Goal: Find specific page/section: Find specific page/section

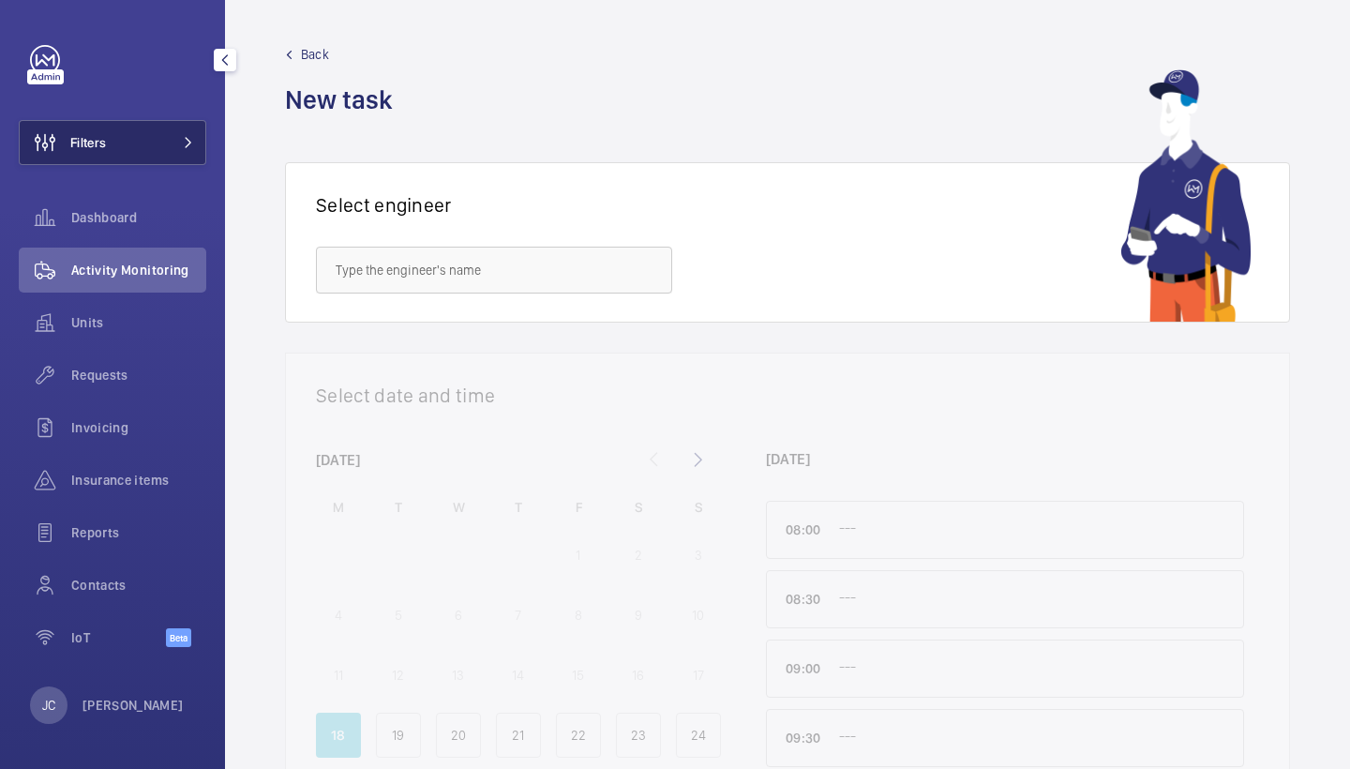
click at [94, 140] on span "Filters" at bounding box center [88, 142] width 36 height 19
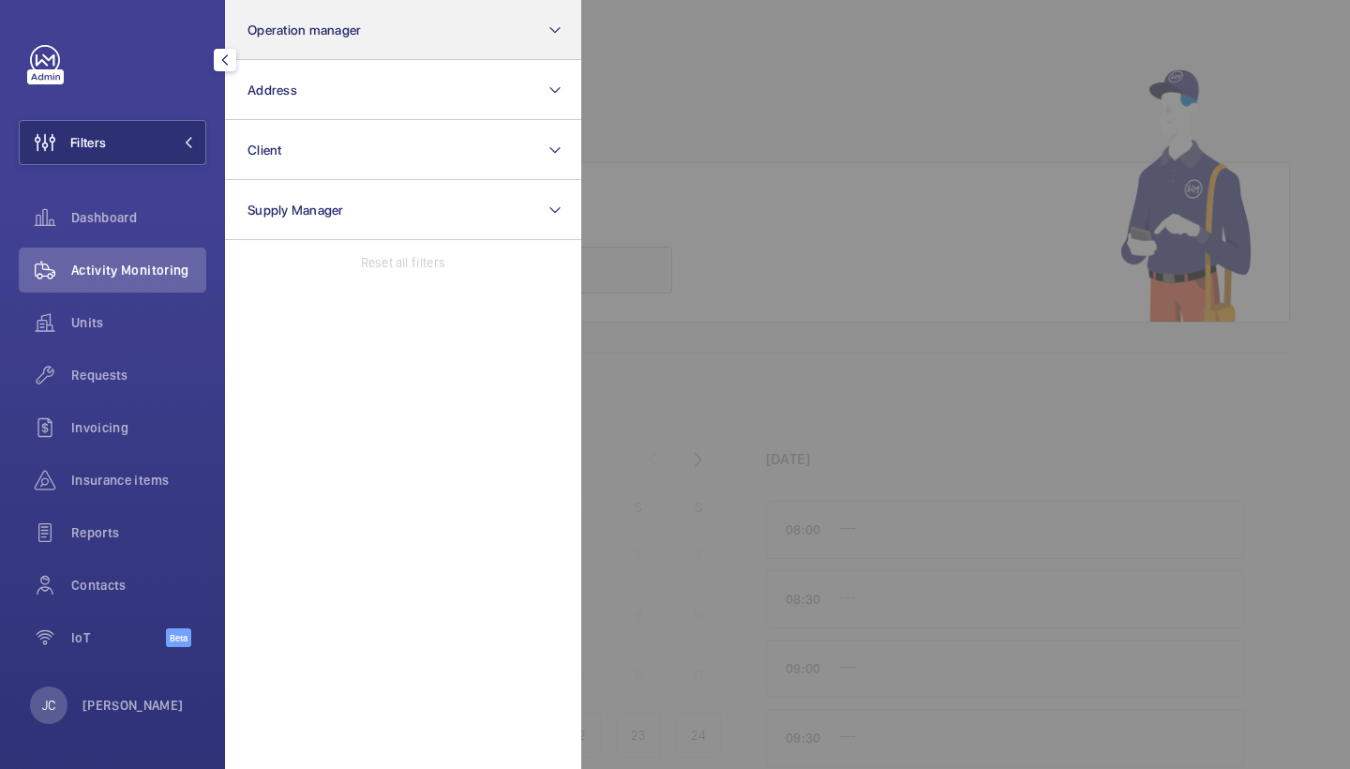
click at [270, 37] on span "Operation manager" at bounding box center [303, 29] width 113 height 15
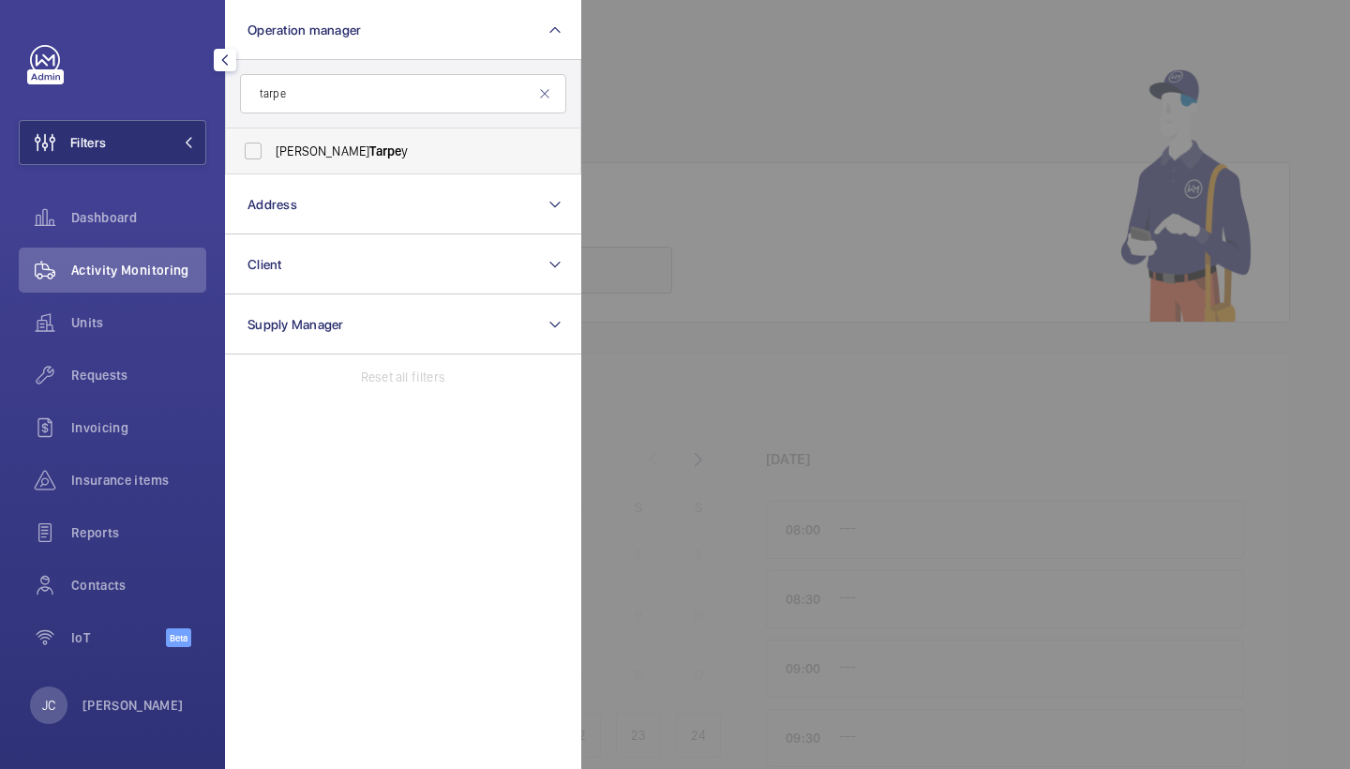
type input "tarpe"
click at [369, 156] on span "Tarpe" at bounding box center [385, 150] width 32 height 15
click at [272, 156] on input "[PERSON_NAME] y" at bounding box center [252, 150] width 37 height 37
checkbox input "true"
click at [290, 94] on input "tarpe" at bounding box center [403, 93] width 326 height 39
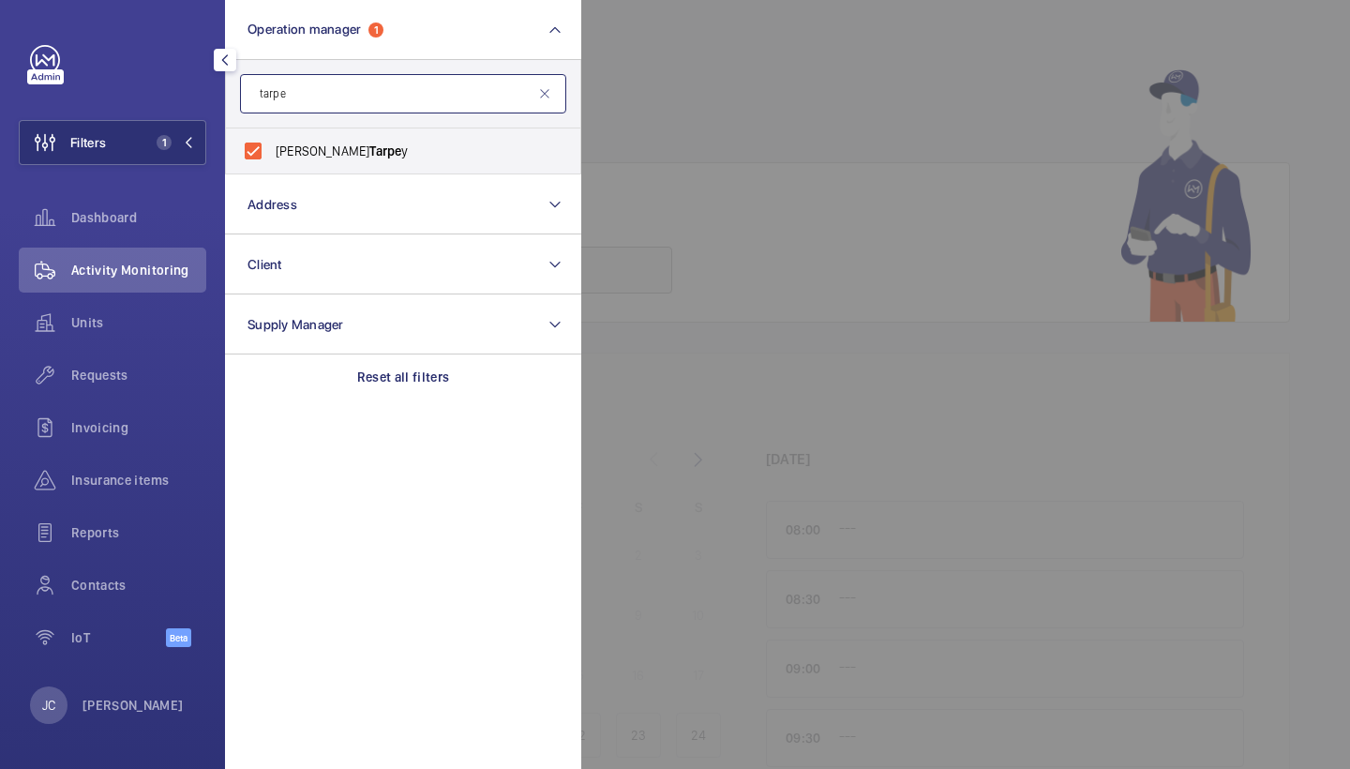
drag, startPoint x: 296, startPoint y: 94, endPoint x: 189, endPoint y: 94, distance: 106.9
click at [189, 94] on div "Filters 1 Operation manager 1 tarpe [PERSON_NAME] y Reset Address Client Supply…" at bounding box center [112, 356] width 187 height 622
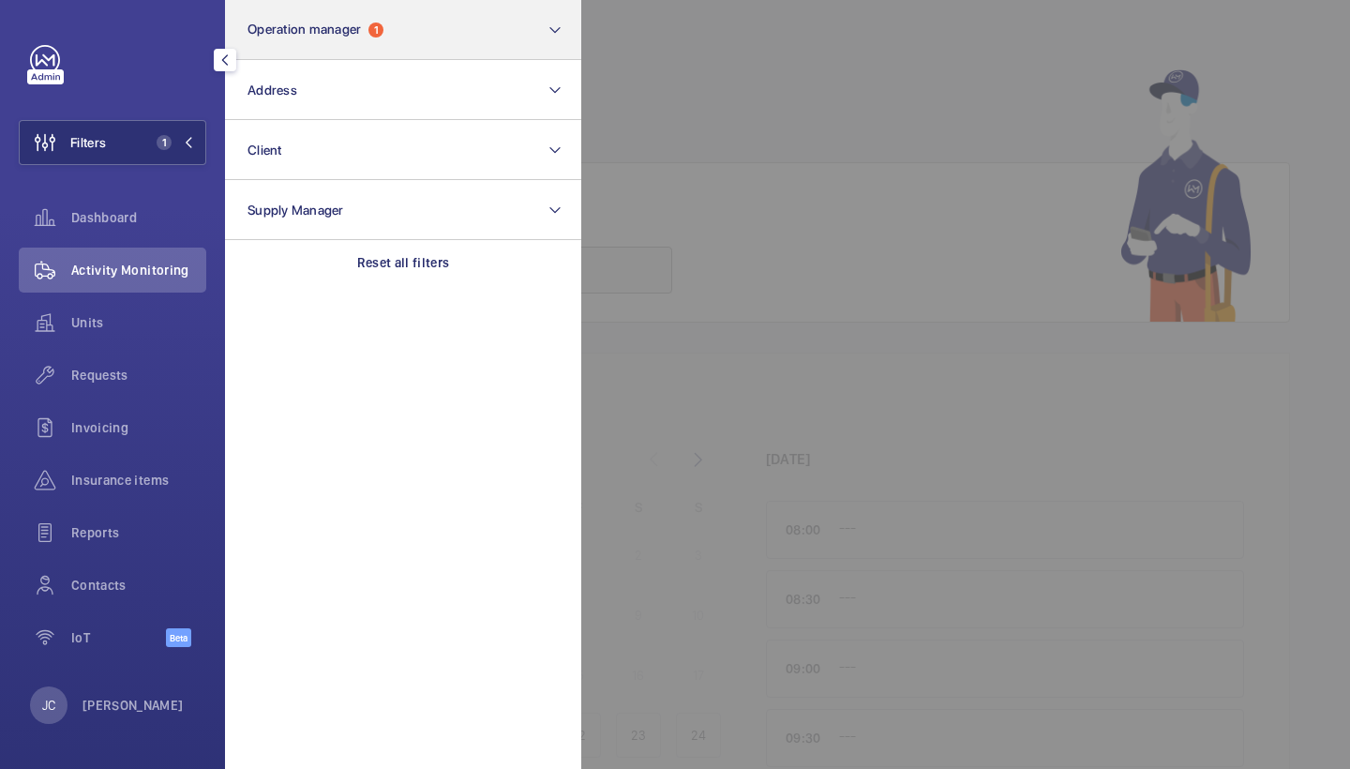
click at [430, 30] on button "Operation manager 1" at bounding box center [403, 30] width 356 height 60
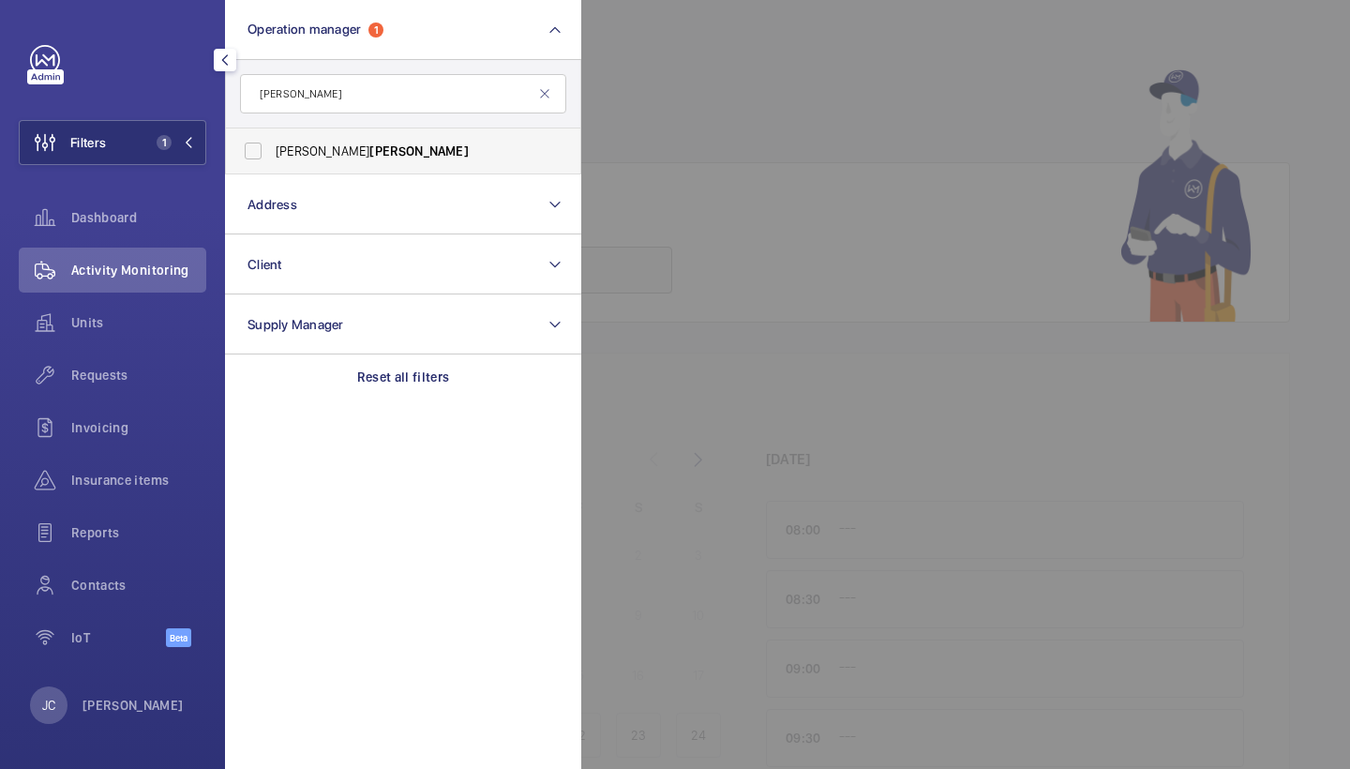
type input "[PERSON_NAME]"
click at [369, 154] on span "[PERSON_NAME]" at bounding box center [418, 150] width 98 height 15
click at [272, 154] on input "[PERSON_NAME]" at bounding box center [252, 150] width 37 height 37
checkbox input "true"
click at [328, 94] on input "[PERSON_NAME]" at bounding box center [403, 93] width 326 height 39
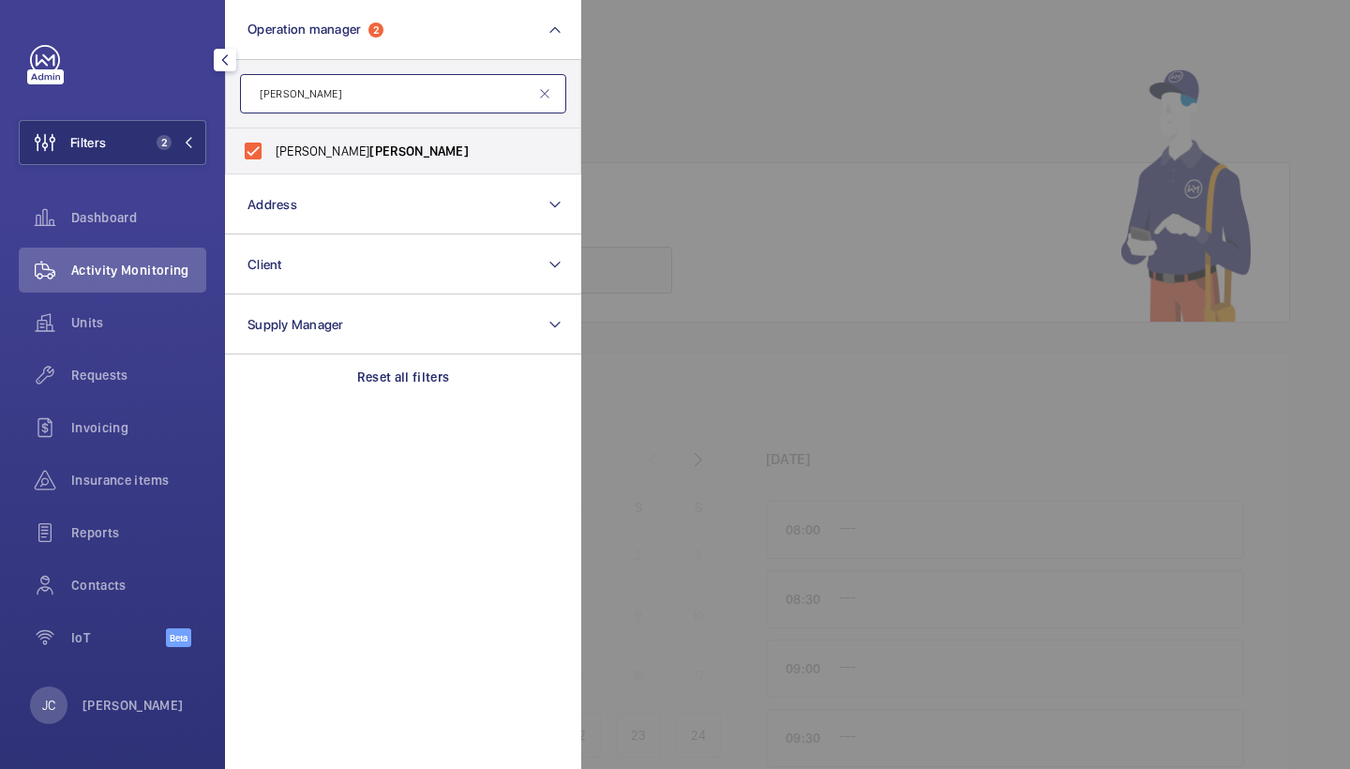
drag, startPoint x: 354, startPoint y: 94, endPoint x: 164, endPoint y: 94, distance: 190.3
click at [164, 94] on div "Filters 2 Operation manager 2 [PERSON_NAME] [PERSON_NAME] Reset Address Client …" at bounding box center [112, 356] width 187 height 622
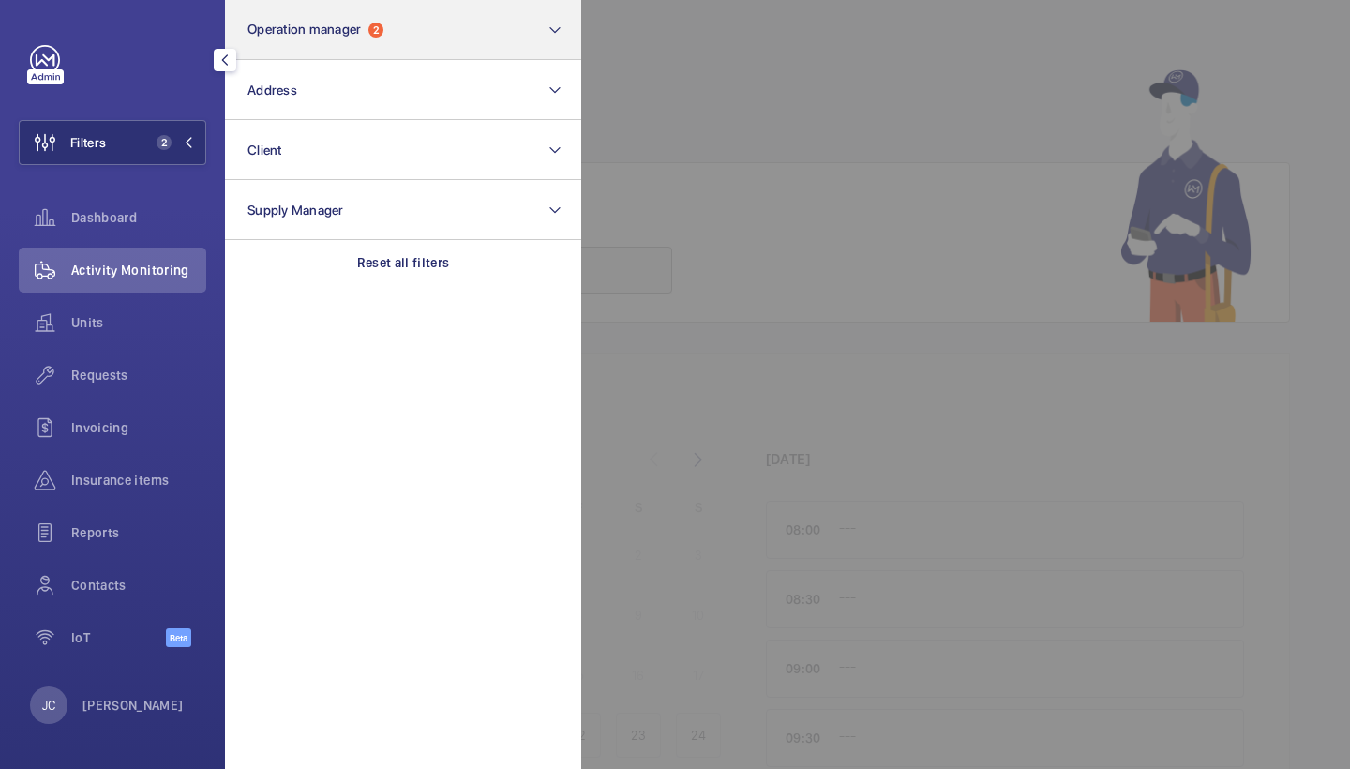
click at [351, 52] on button "Operation manager 2" at bounding box center [403, 30] width 356 height 60
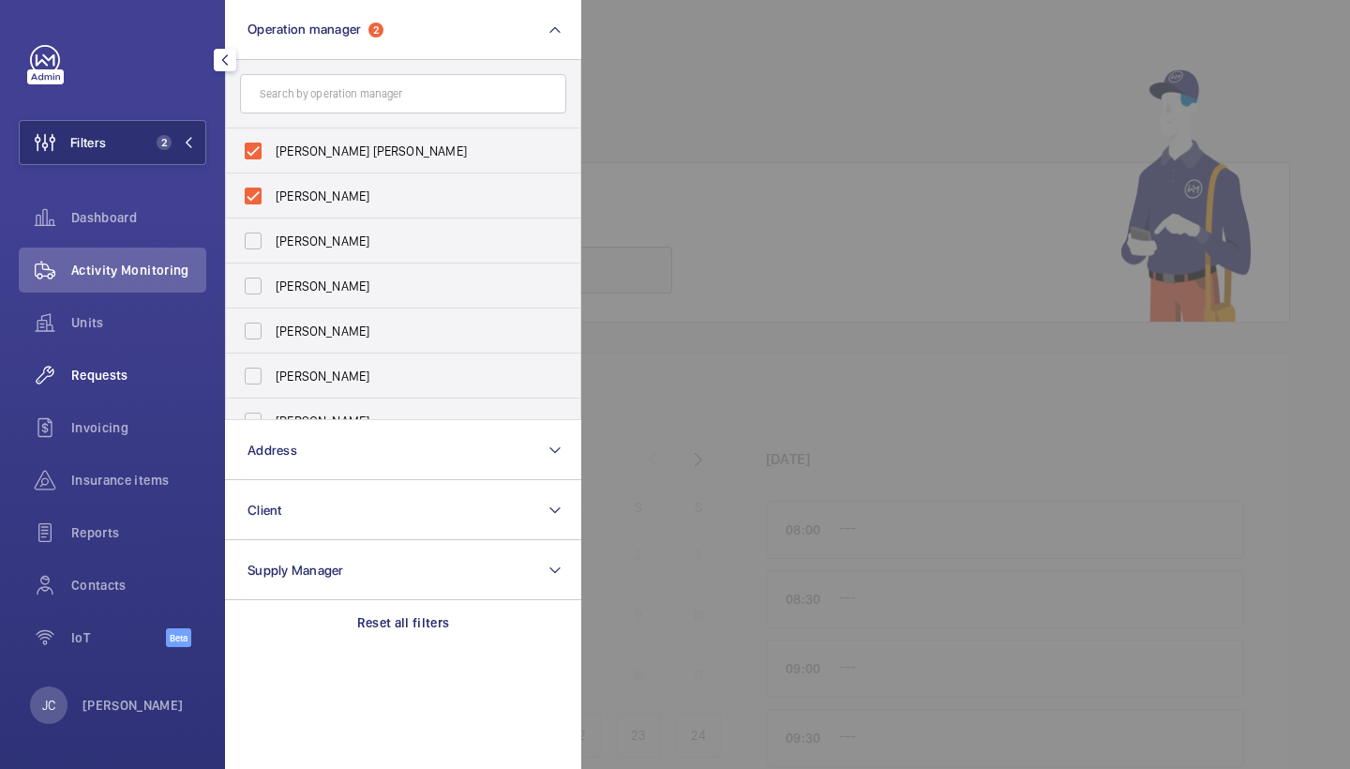
click at [123, 374] on span "Requests" at bounding box center [138, 375] width 135 height 19
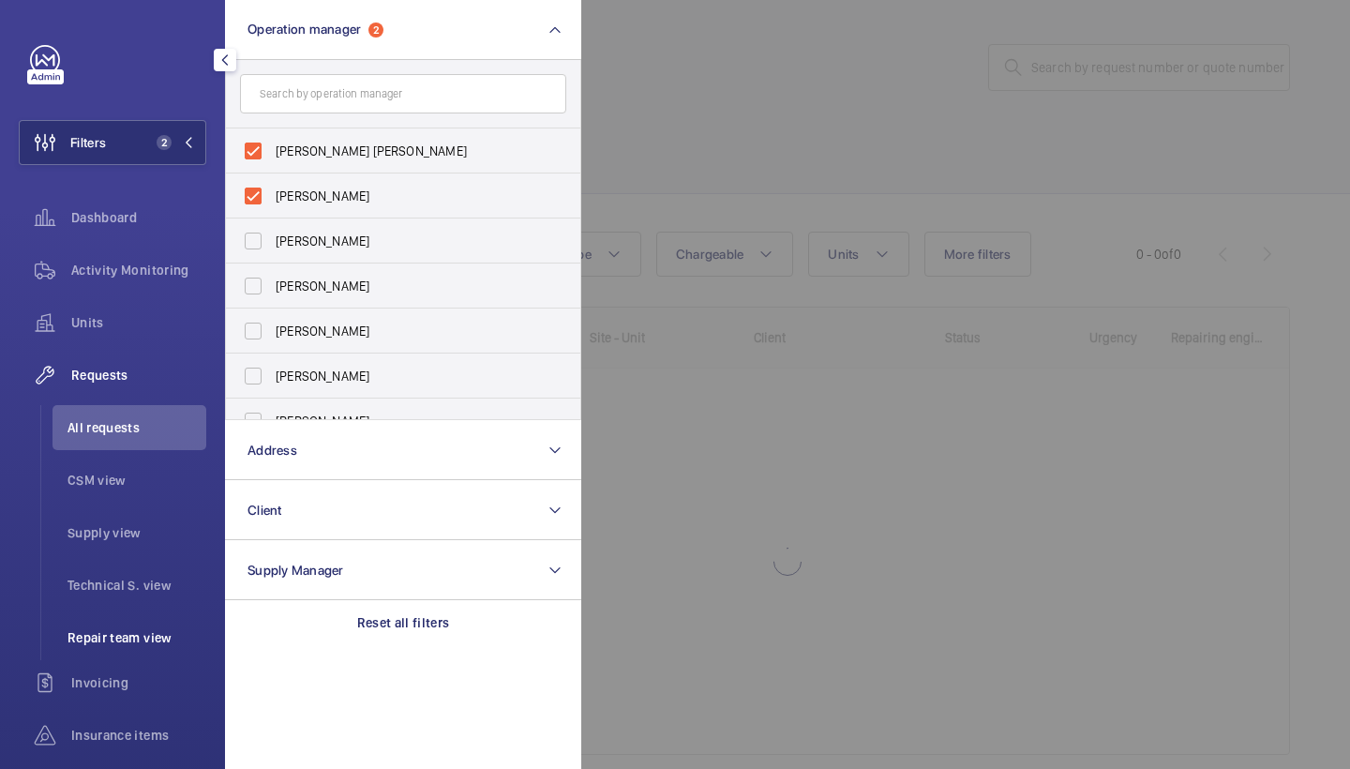
click at [136, 627] on li "Repair team view" at bounding box center [129, 637] width 154 height 45
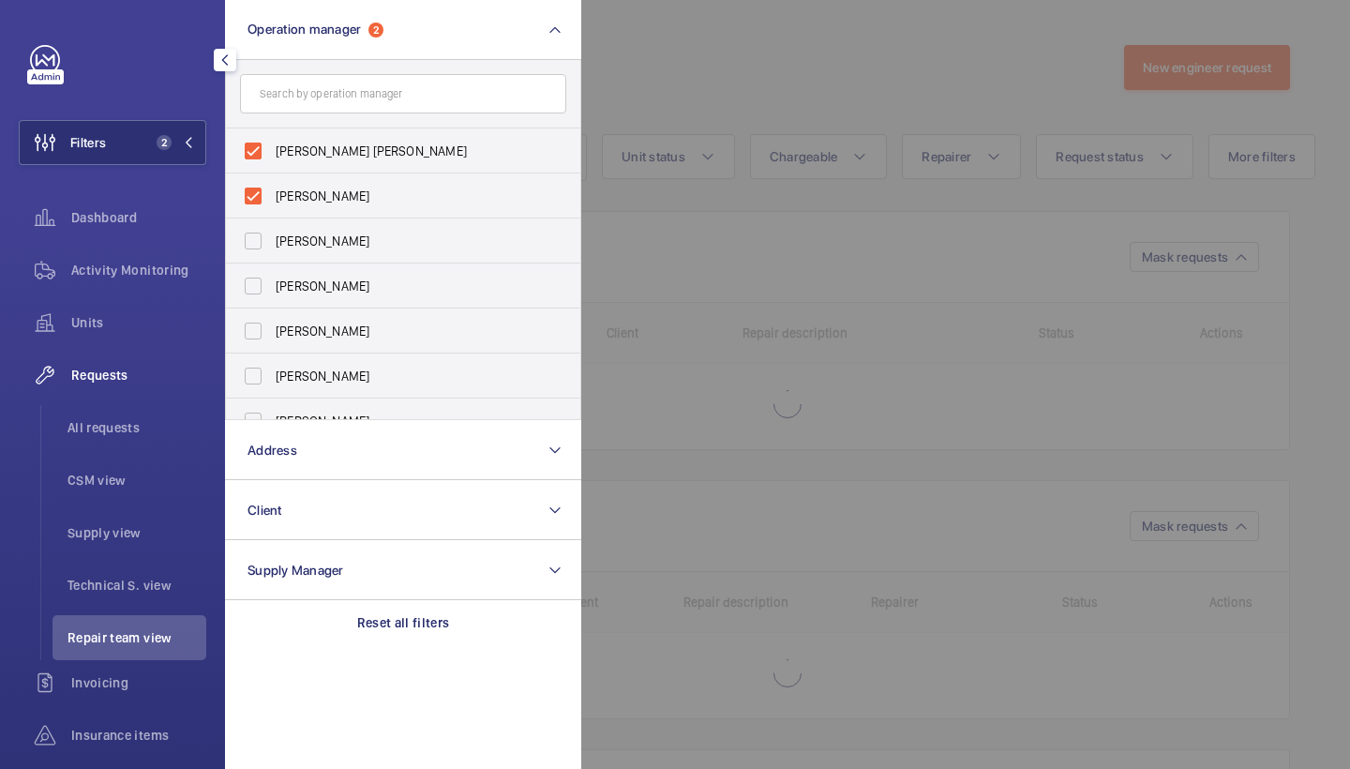
click at [877, 85] on div at bounding box center [1256, 384] width 1350 height 769
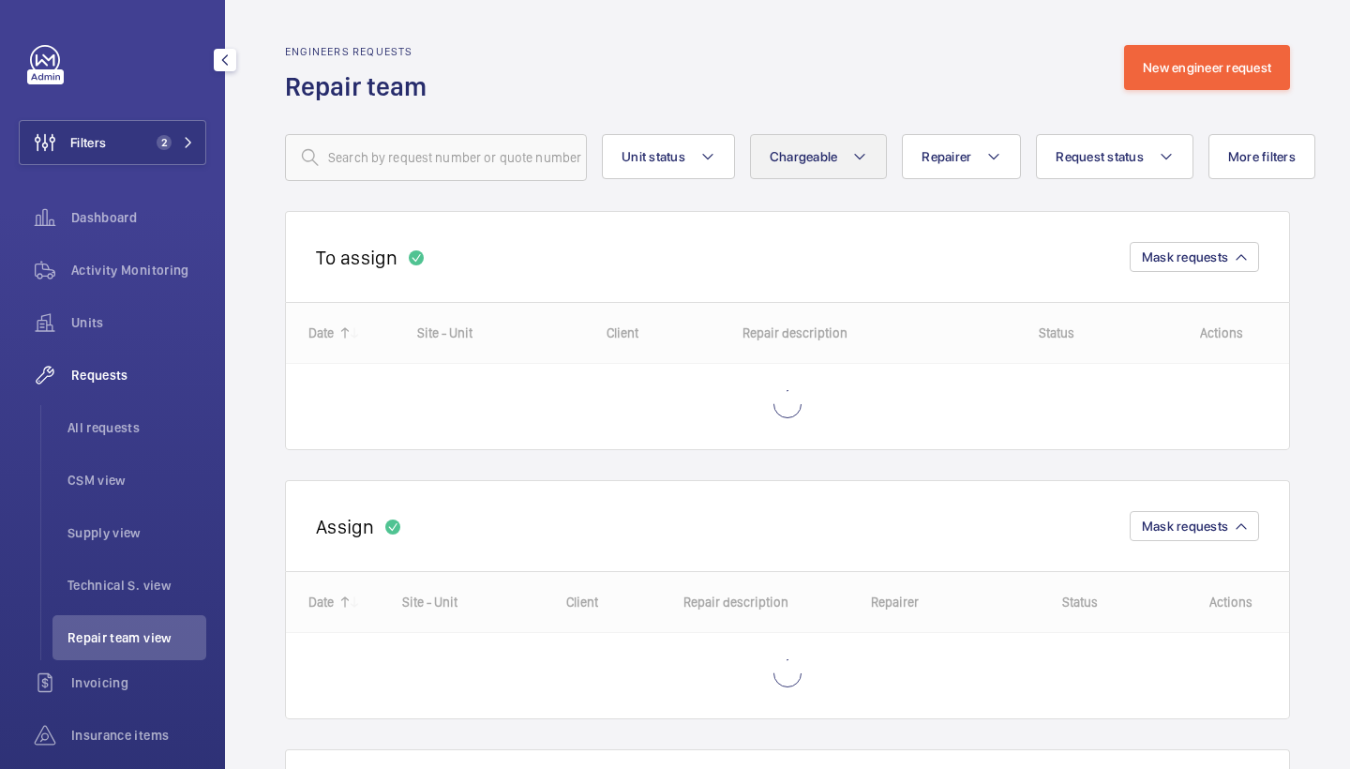
click at [875, 141] on button "Chargeable" at bounding box center [819, 156] width 138 height 45
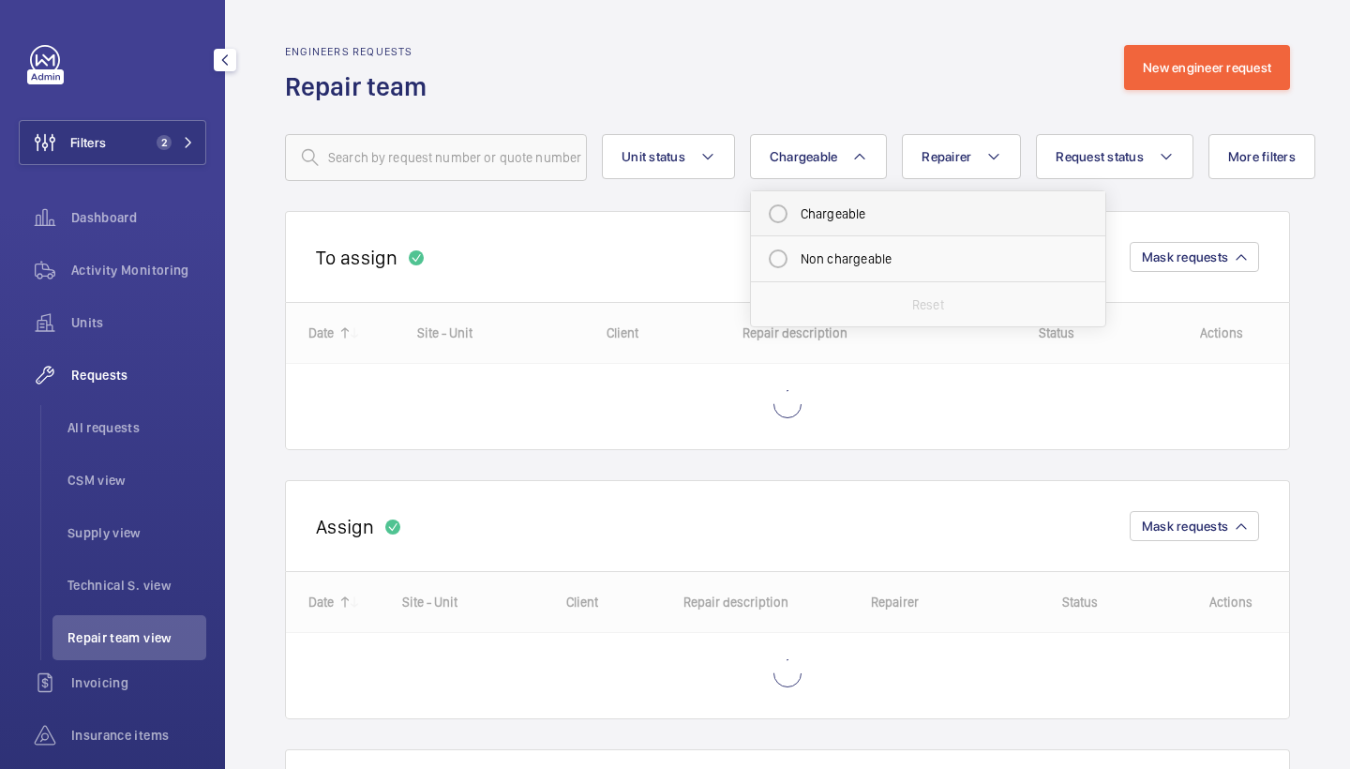
click at [862, 210] on mat-radio-button "Chargeable" at bounding box center [927, 213] width 337 height 37
radio input "true"
click at [968, 106] on wm-front-routed-filters "Unit status Chargeable 1 Chargeable Non chargeable Reset Repairer Request statu…" at bounding box center [787, 142] width 1005 height 77
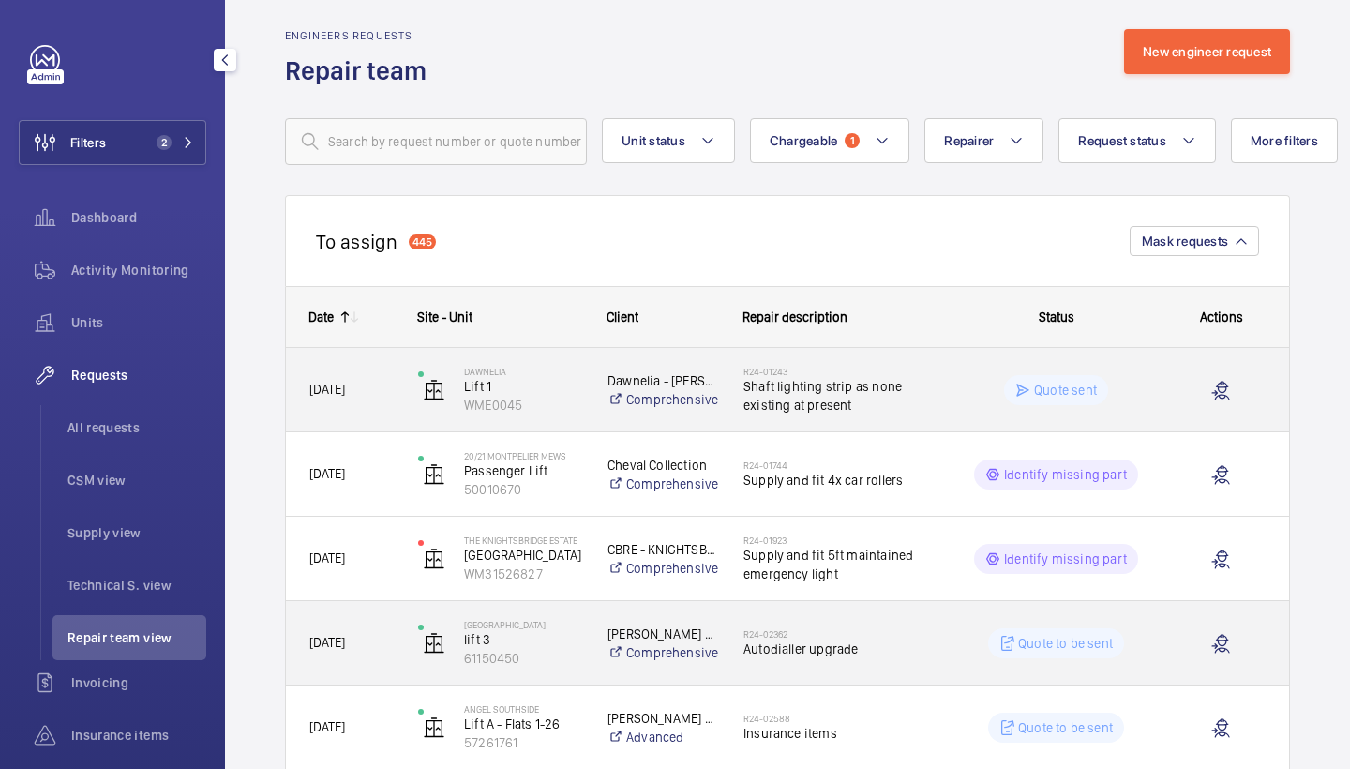
scroll to position [15, 0]
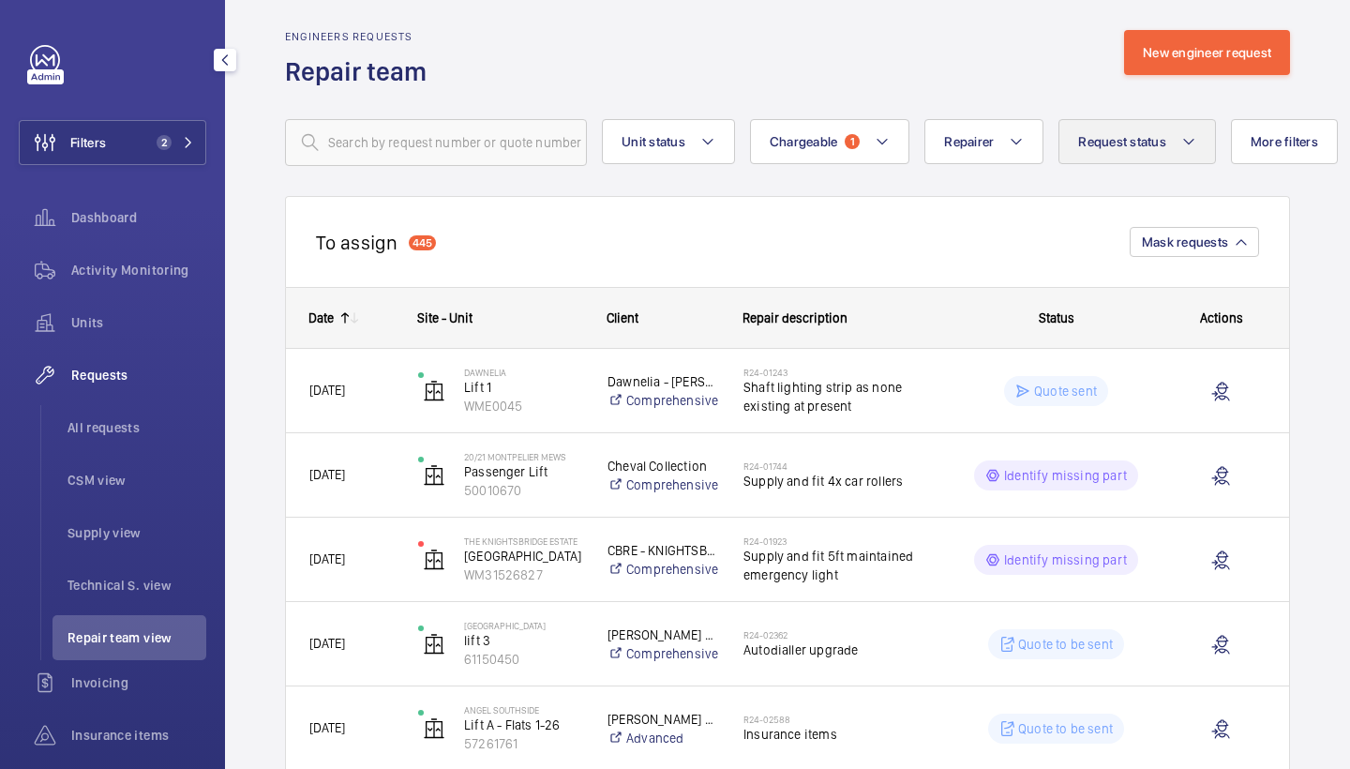
click at [1113, 154] on button "Request status" at bounding box center [1136, 141] width 157 height 45
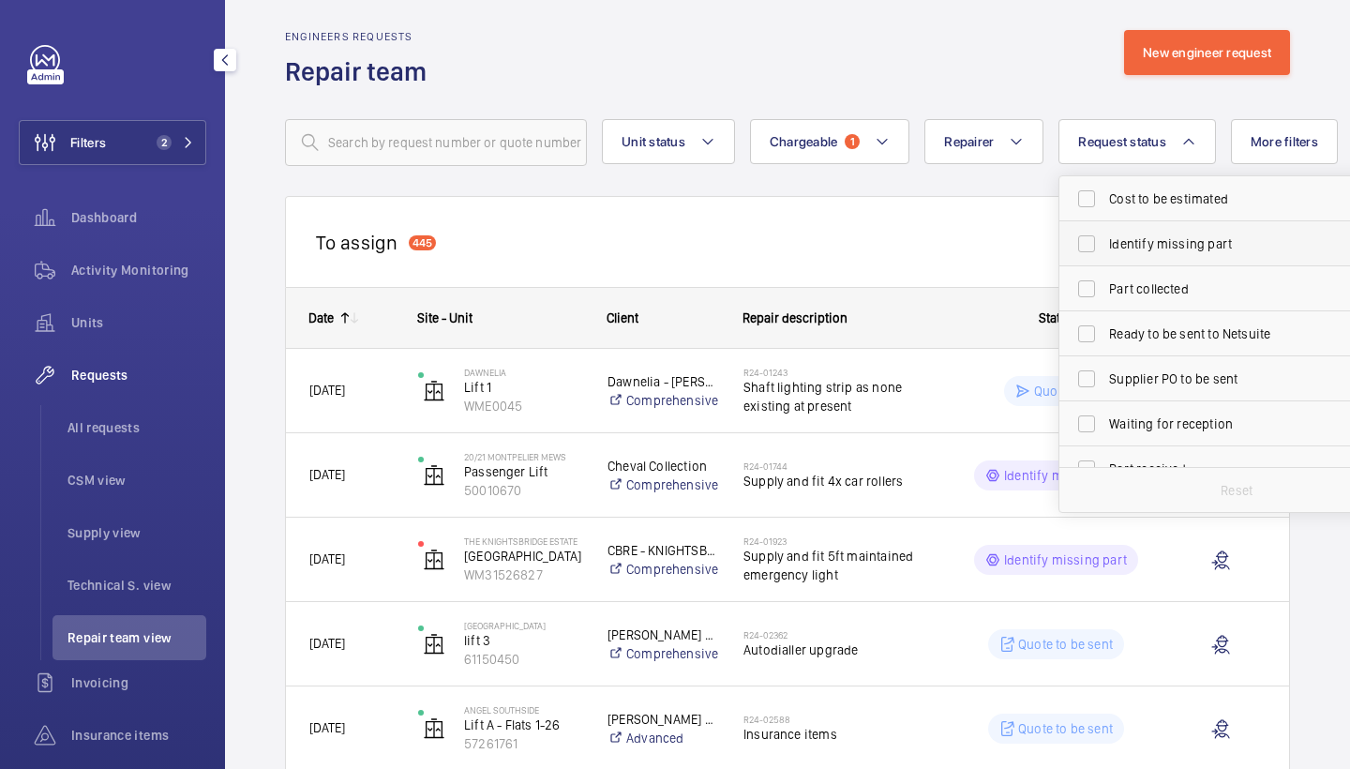
click at [1143, 242] on span "Identify missing part" at bounding box center [1238, 243] width 258 height 19
click at [1105, 242] on input "Identify missing part" at bounding box center [1086, 243] width 37 height 37
checkbox input "true"
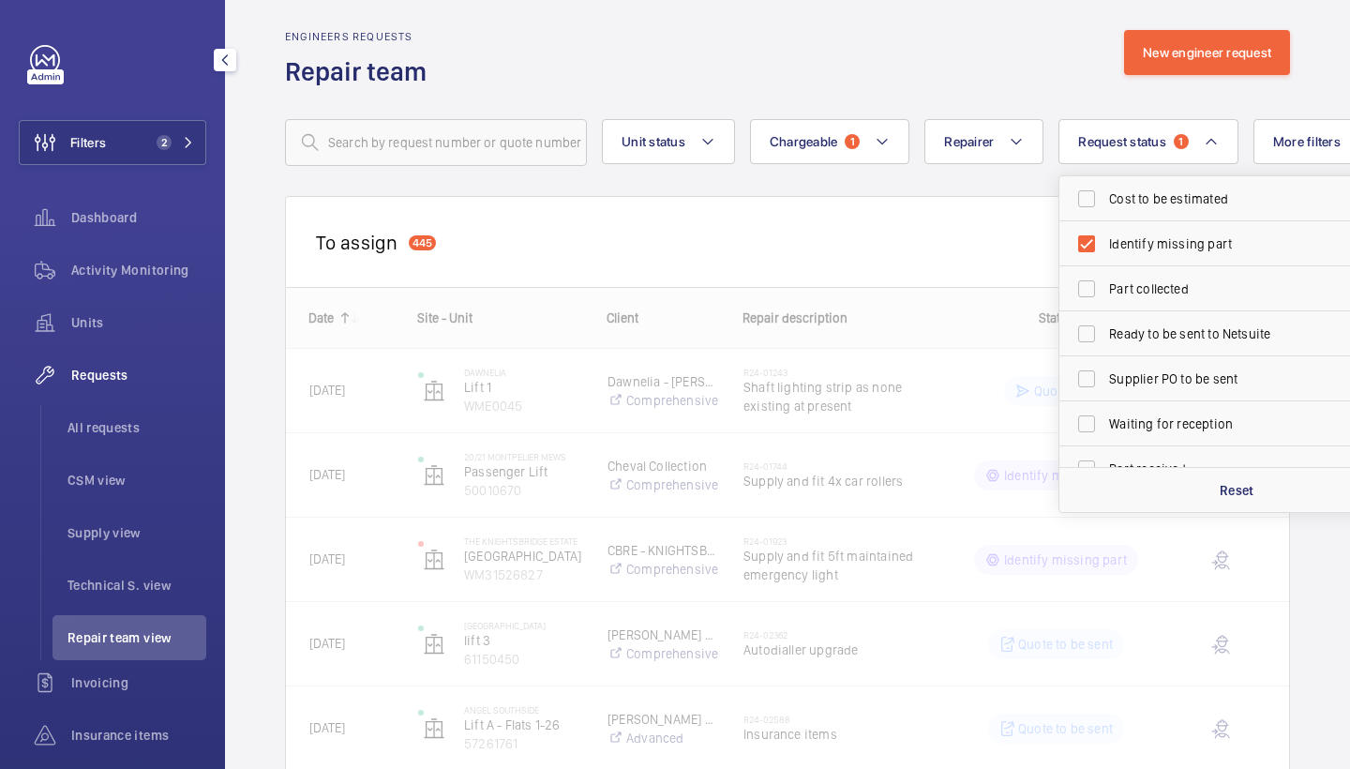
click at [994, 43] on div "Engineers requests Repair team New engineer request" at bounding box center [787, 59] width 1005 height 59
